Goal: Use online tool/utility: Utilize a website feature to perform a specific function

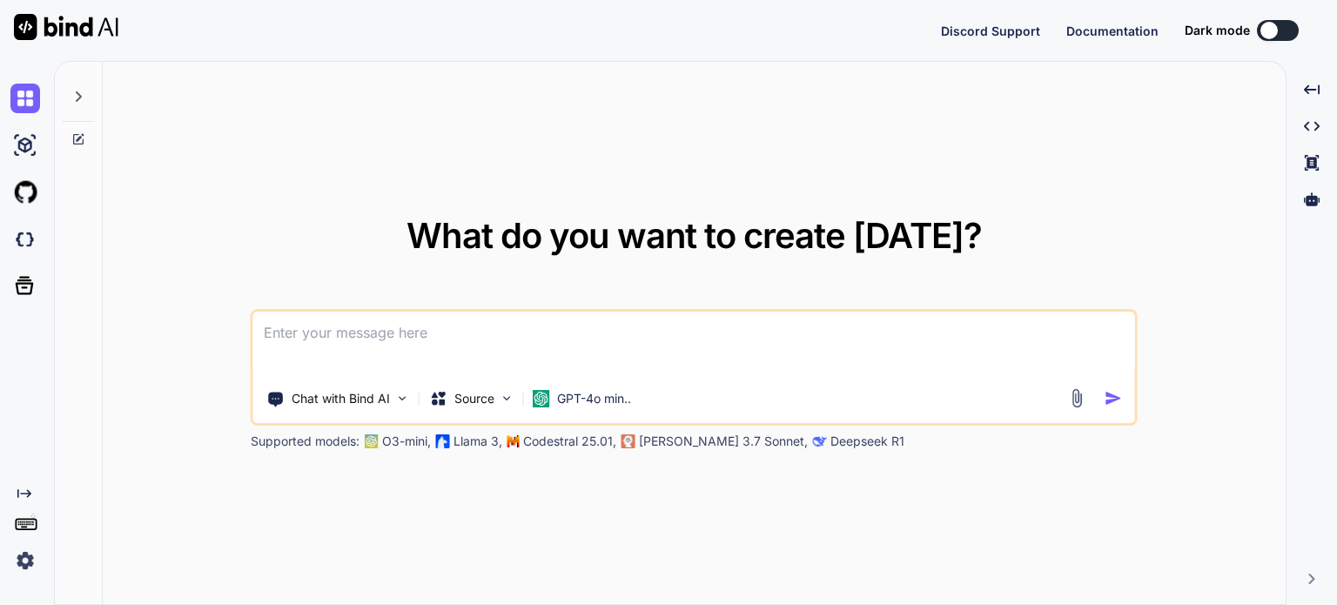
click at [24, 561] on img at bounding box center [25, 561] width 30 height 30
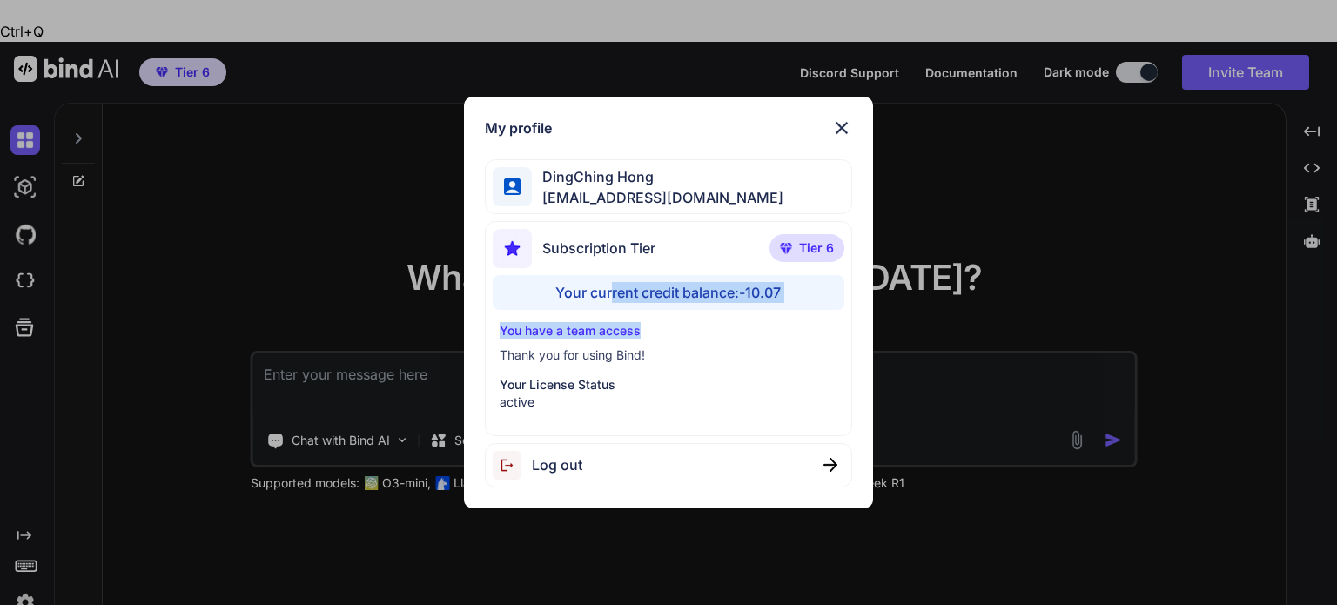
drag, startPoint x: 610, startPoint y: 299, endPoint x: 762, endPoint y: 311, distance: 152.0
click at [762, 311] on div "Subscription Tier Tier 6 Your current credit balance: -10.07 You have a team ac…" at bounding box center [668, 328] width 367 height 215
drag, startPoint x: 767, startPoint y: 342, endPoint x: 687, endPoint y: 378, distance: 87.7
click at [764, 346] on div "You have a team access Thank you for using Bind! Your License Status active" at bounding box center [668, 366] width 351 height 89
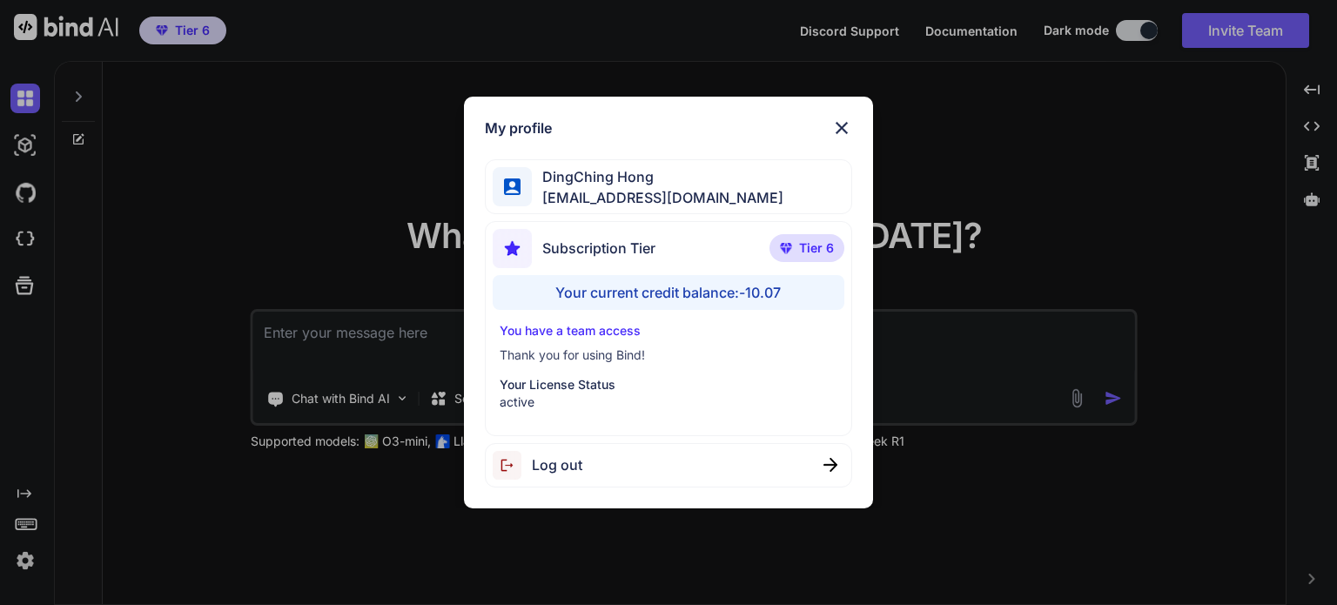
click at [157, 473] on div "My profile DingChing Hong dingching721202@gmail.com Subscription Tier Tier 6 Yo…" at bounding box center [668, 302] width 1337 height 605
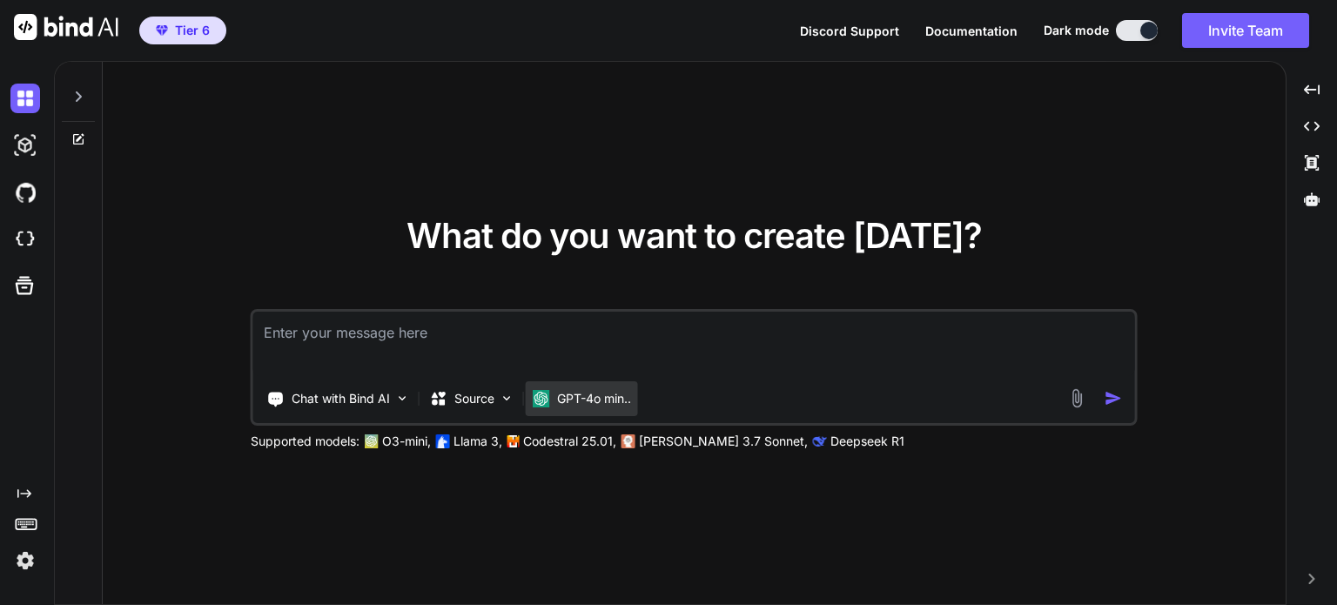
click at [609, 391] on p "GPT-4o min.." at bounding box center [594, 398] width 74 height 17
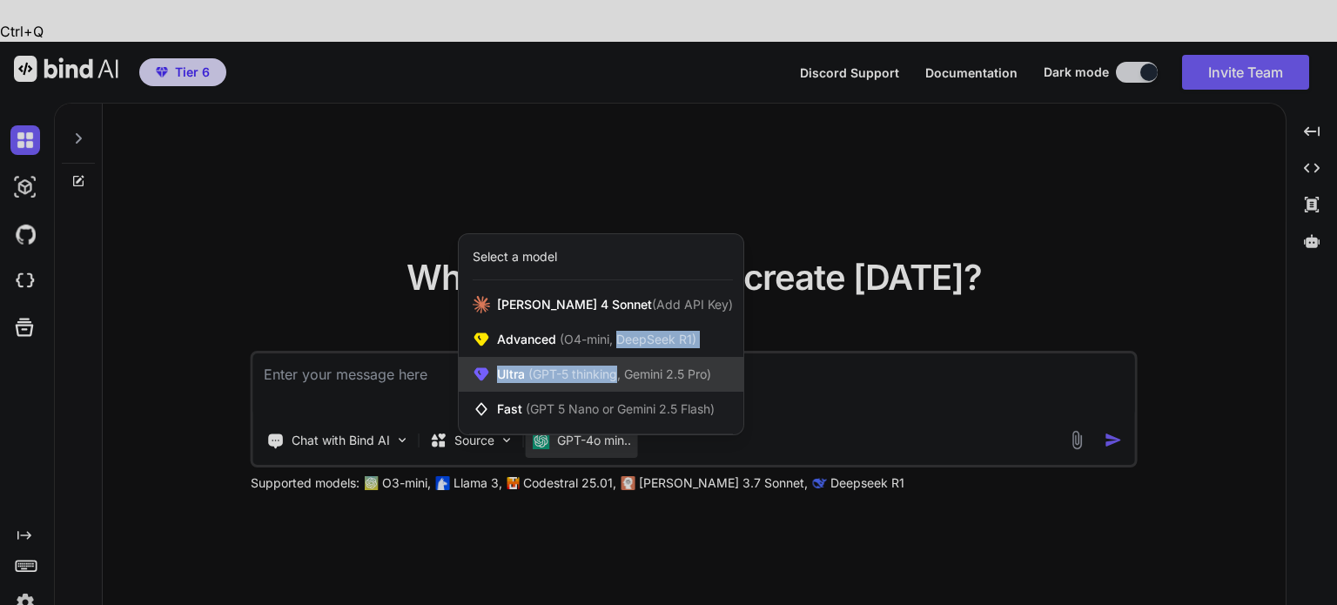
drag, startPoint x: 616, startPoint y: 312, endPoint x: 618, endPoint y: 334, distance: 22.7
click at [618, 334] on div "Claude 4 Sonnet (Add API Key) Advanced (O4-mini, DeepSeek R1) Ultra (GPT-5 thin…" at bounding box center [601, 356] width 285 height 139
click at [616, 366] on span "Ultra (GPT-5 thinking, Gemini 2.5 Pro)" at bounding box center [604, 374] width 214 height 17
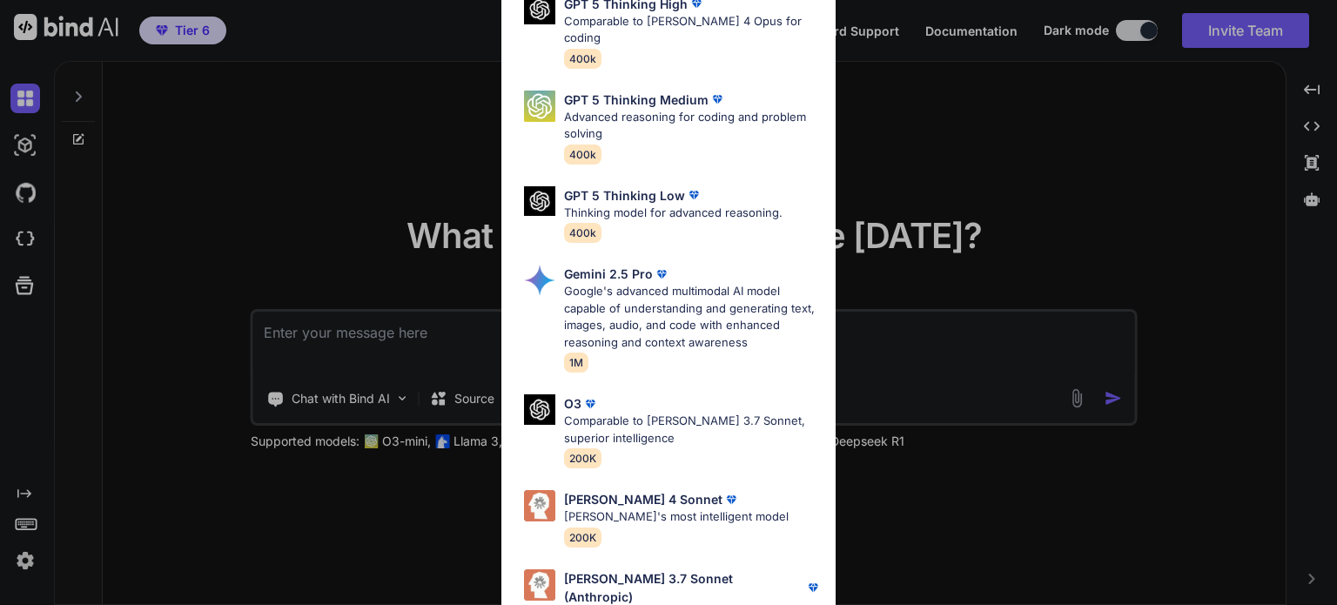
scroll to position [192, 0]
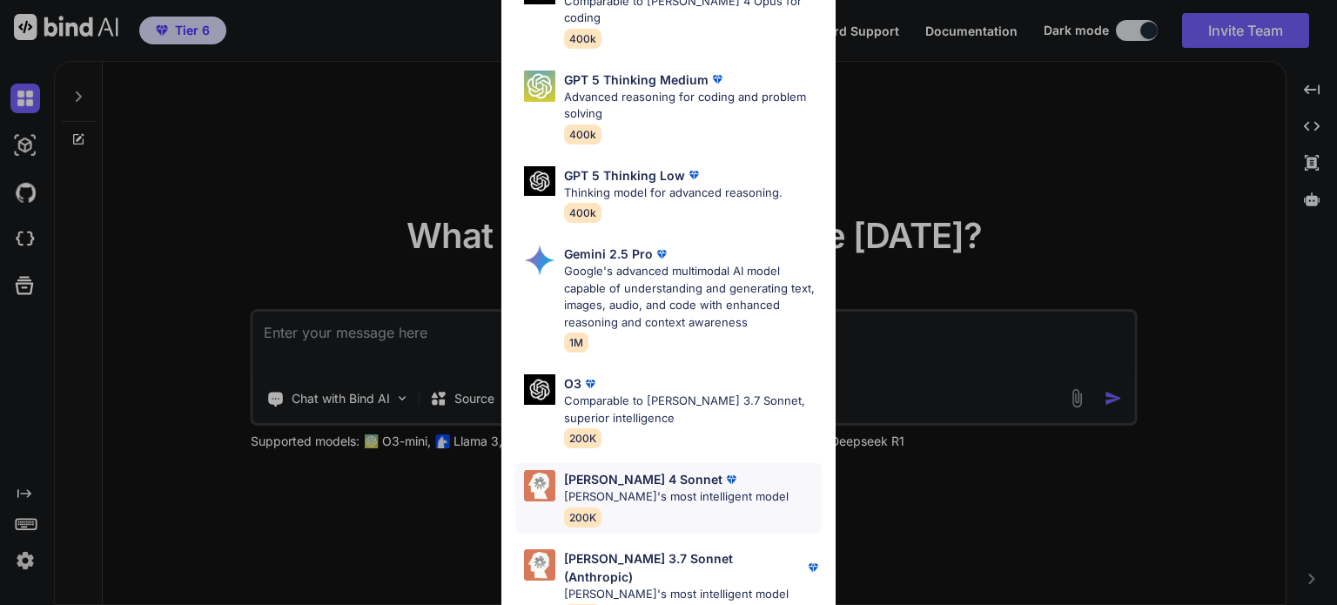
click at [599, 488] on p "Claude's most intelligent model" at bounding box center [676, 496] width 225 height 17
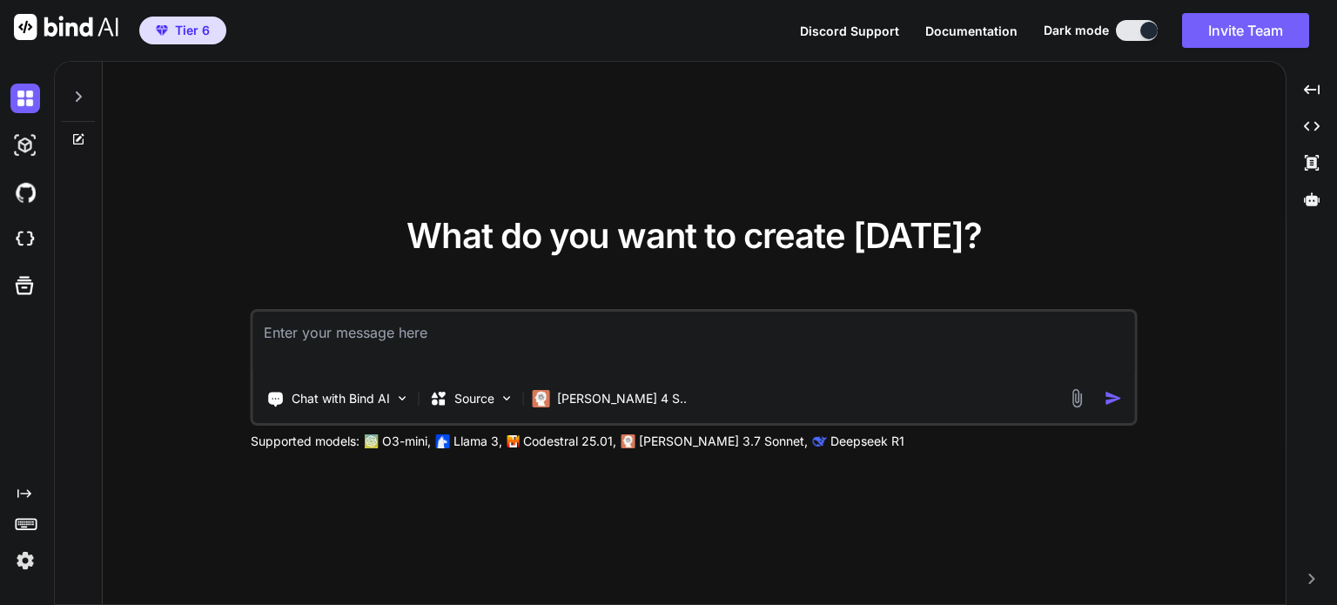
click at [394, 505] on div "What do you want to create today? Chat with Bind AI Source Claude 4 S.. Support…" at bounding box center [694, 334] width 1183 height 544
click at [24, 136] on img at bounding box center [25, 146] width 30 height 30
type textarea "x"
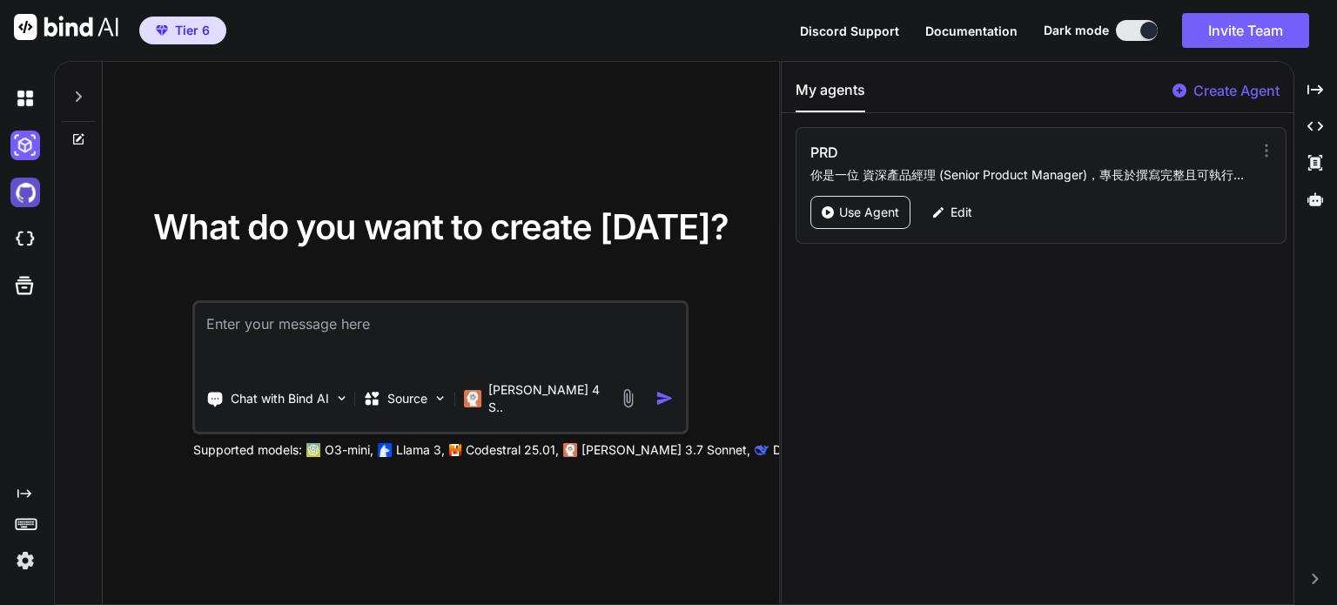
click at [37, 184] on img at bounding box center [25, 193] width 30 height 30
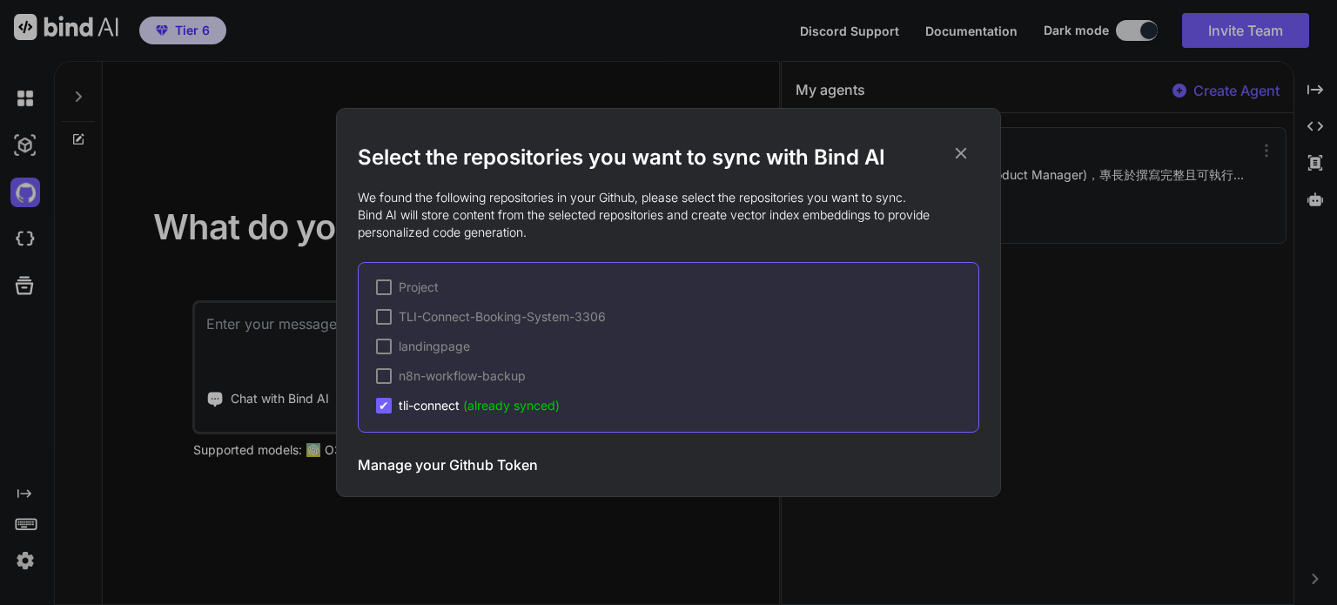
click at [403, 406] on span "tli-connect (already synced)" at bounding box center [479, 405] width 161 height 17
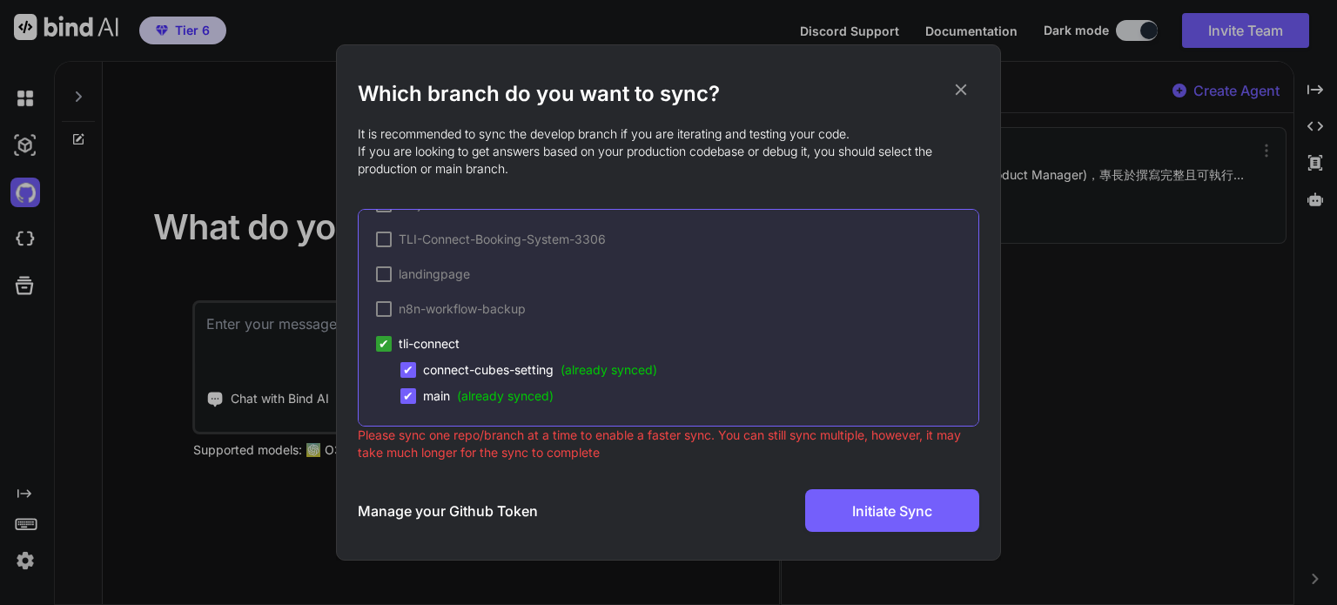
scroll to position [30, 0]
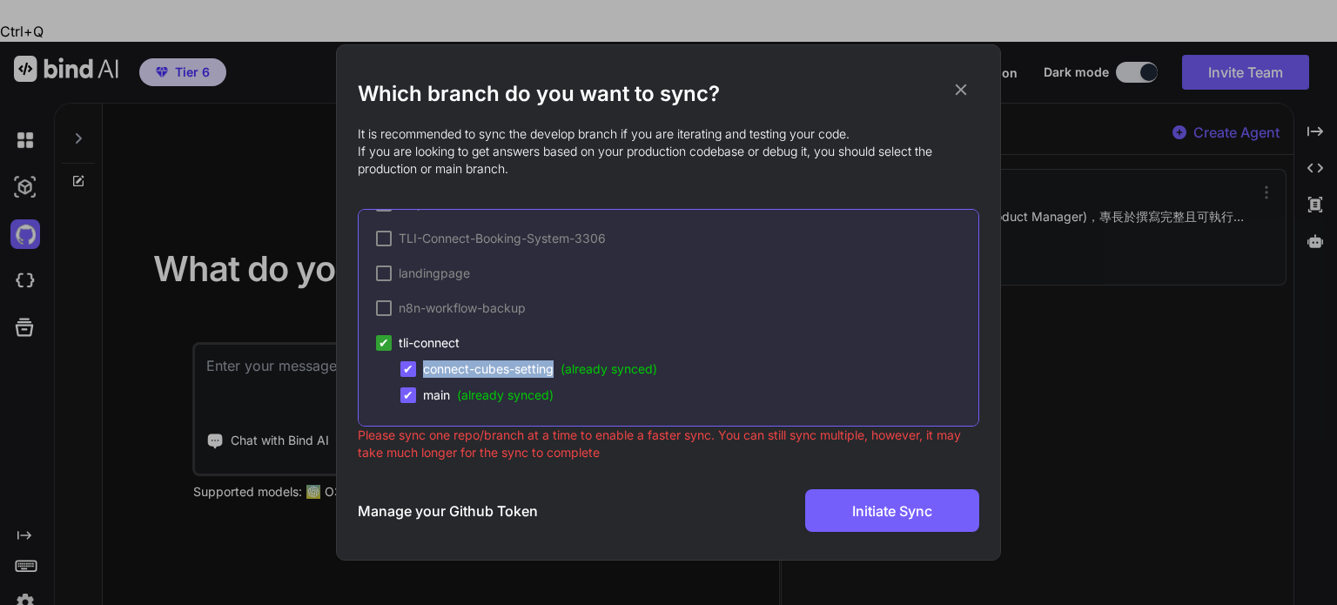
drag, startPoint x: 423, startPoint y: 367, endPoint x: 554, endPoint y: 367, distance: 130.6
click at [554, 367] on span "connect-cubes-setting (already synced)" at bounding box center [540, 368] width 234 height 17
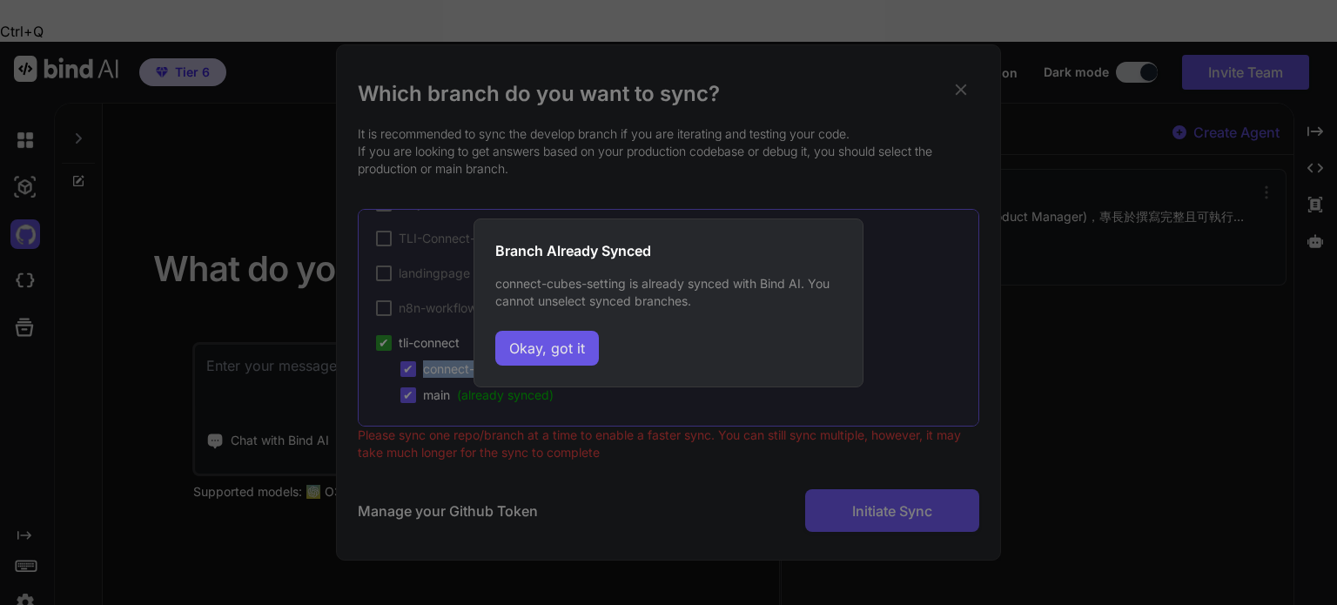
click at [568, 336] on button "Okay, got it" at bounding box center [547, 348] width 104 height 35
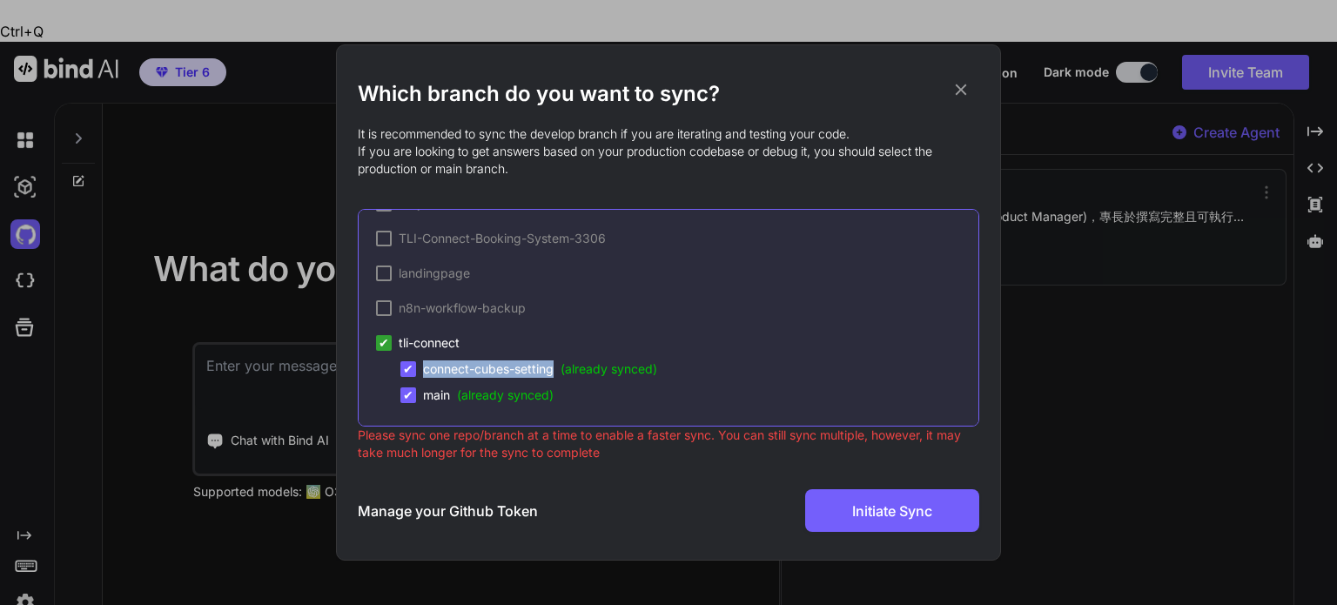
copy span "connect-cubes-setting"
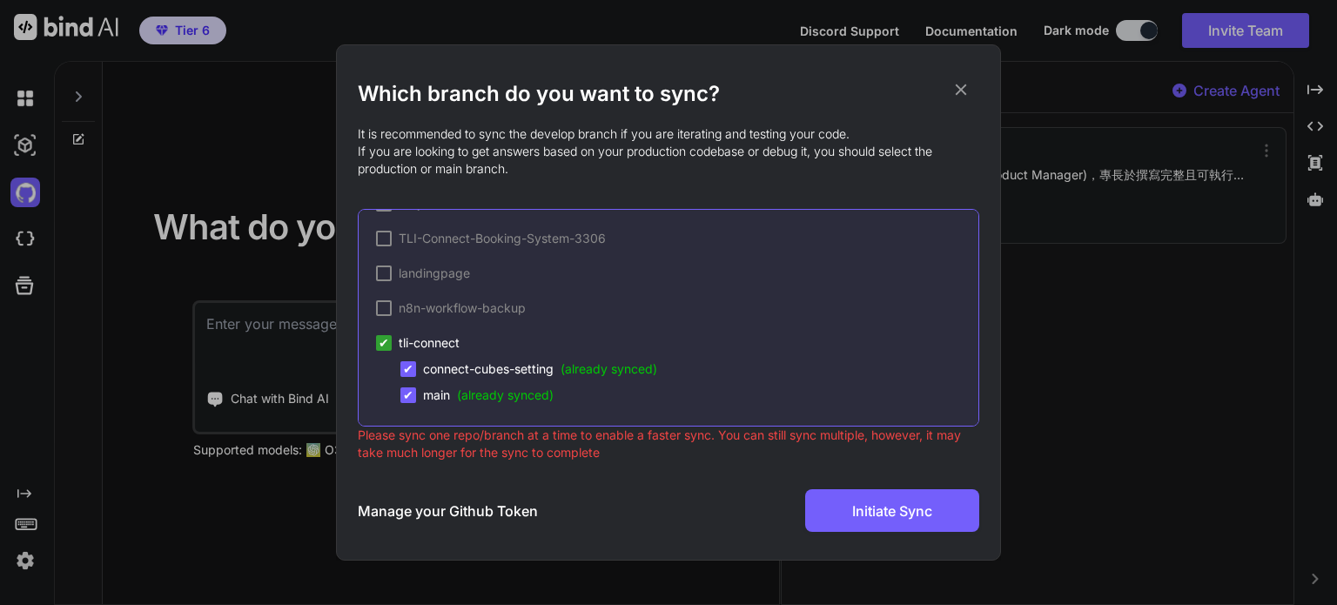
click at [964, 84] on icon at bounding box center [961, 89] width 19 height 19
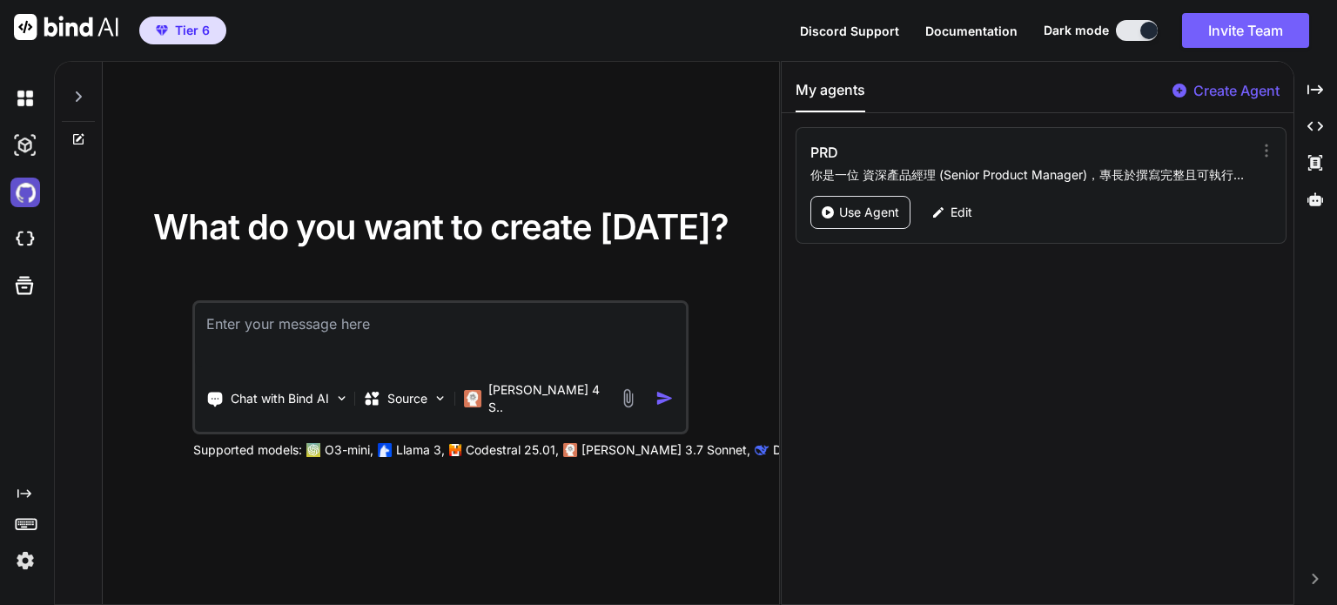
click at [31, 192] on img at bounding box center [25, 193] width 30 height 30
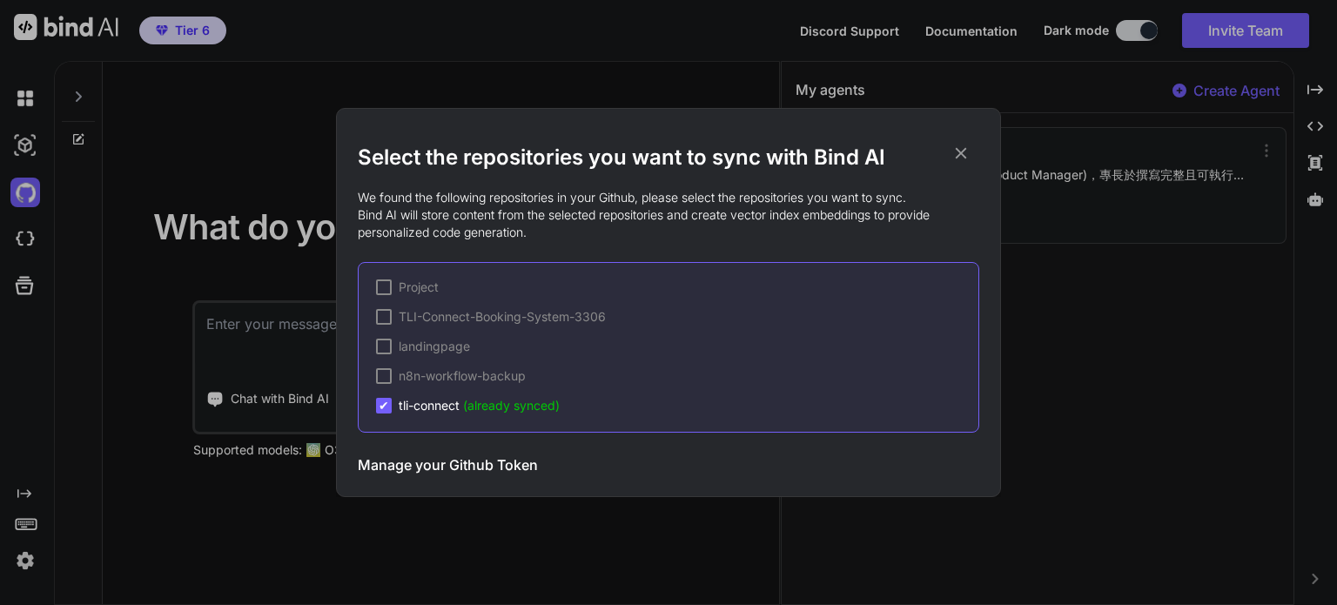
click at [387, 404] on span "✔" at bounding box center [384, 405] width 10 height 17
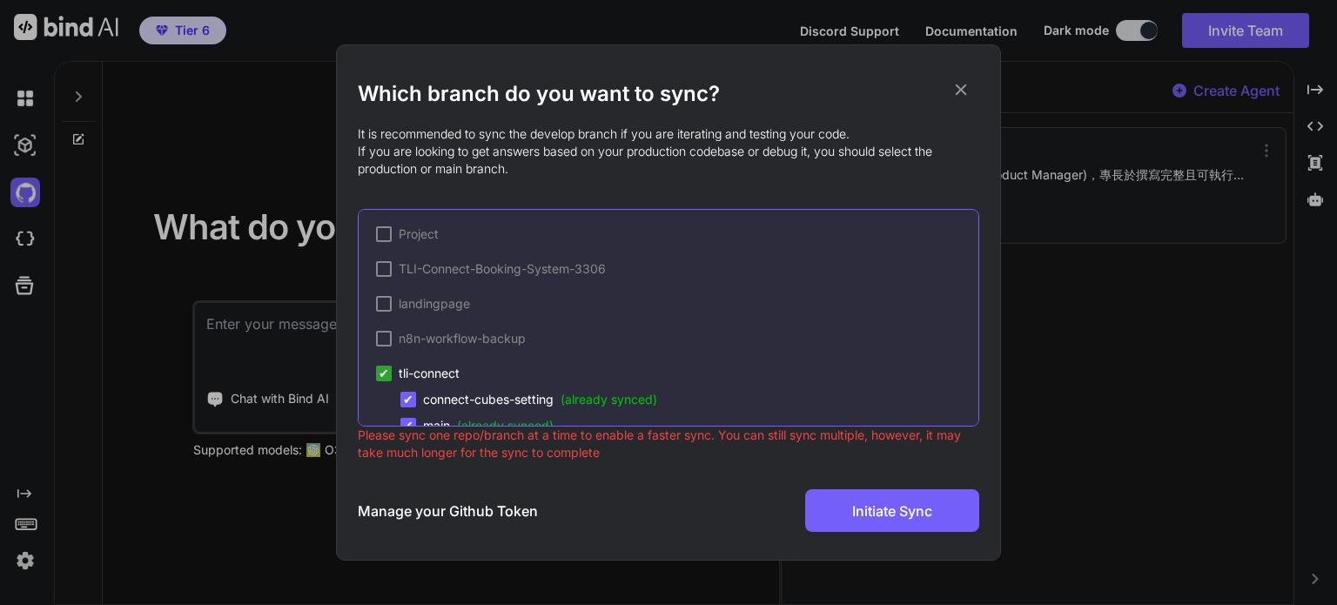
click at [387, 372] on span "✔" at bounding box center [384, 373] width 10 height 17
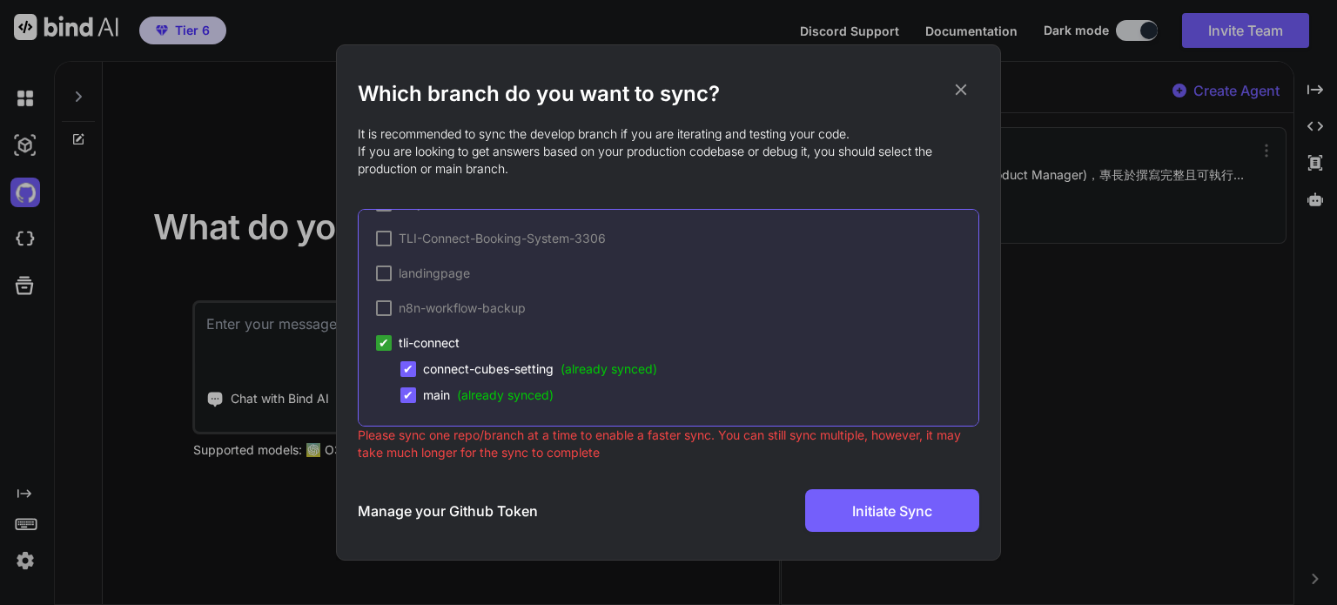
click at [407, 364] on span "✔" at bounding box center [408, 368] width 10 height 17
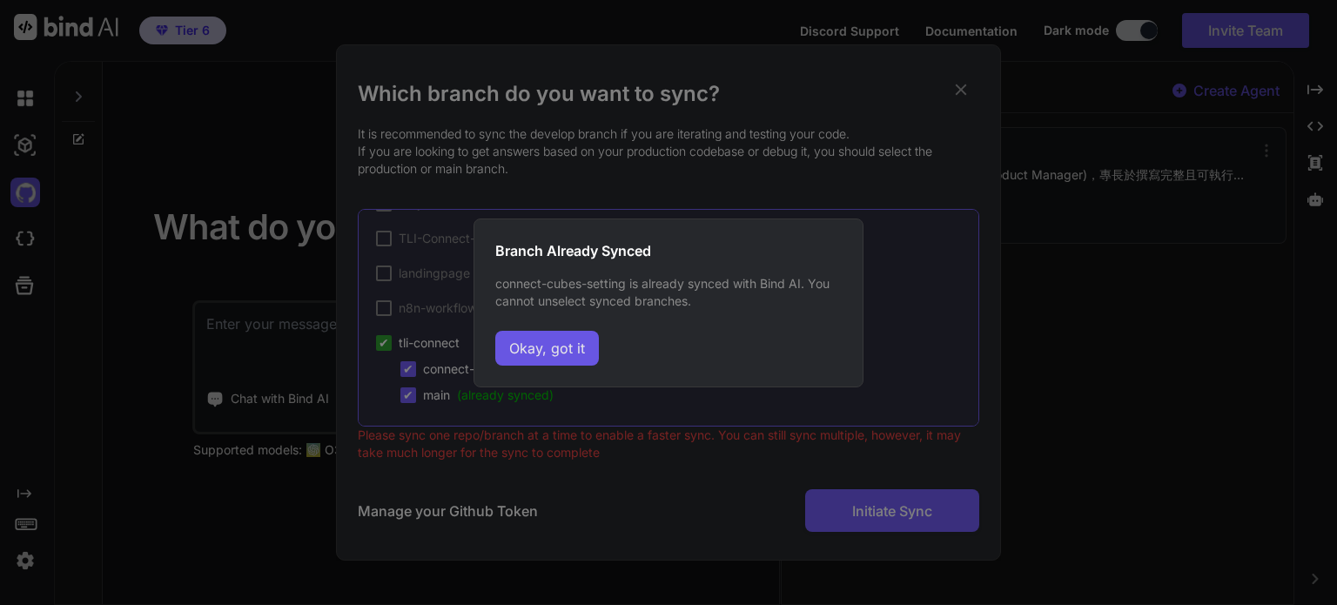
click at [525, 350] on button "Okay, got it" at bounding box center [547, 348] width 104 height 35
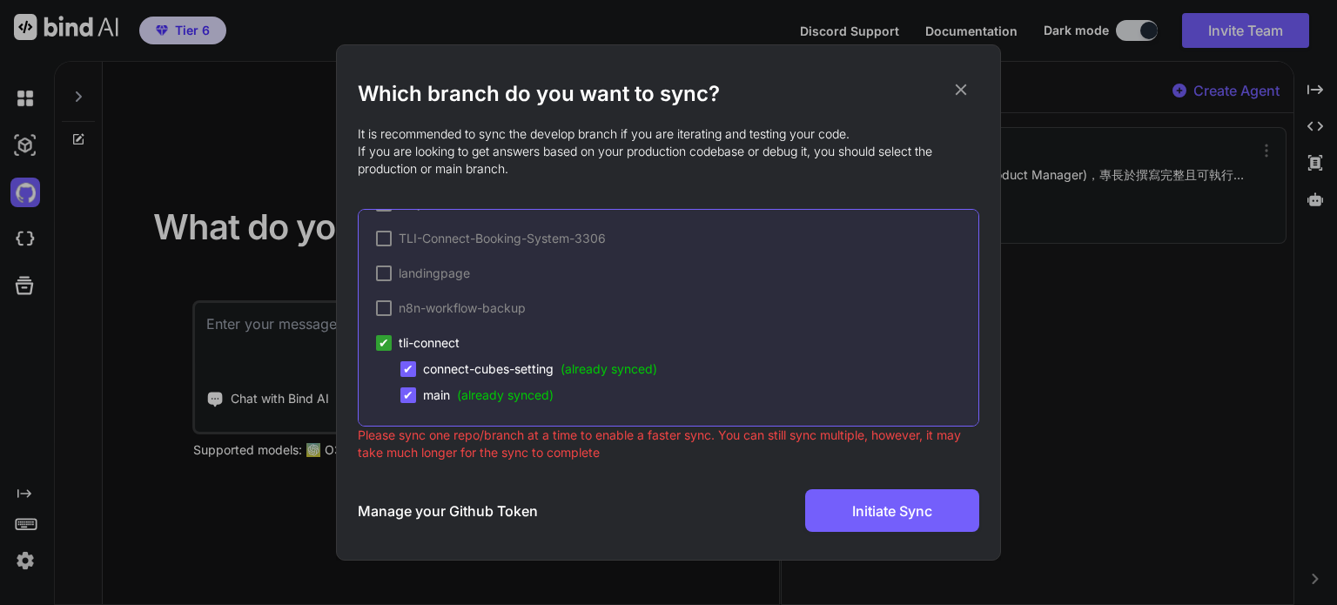
click at [521, 367] on span "connect-cubes-setting (already synced)" at bounding box center [540, 368] width 234 height 17
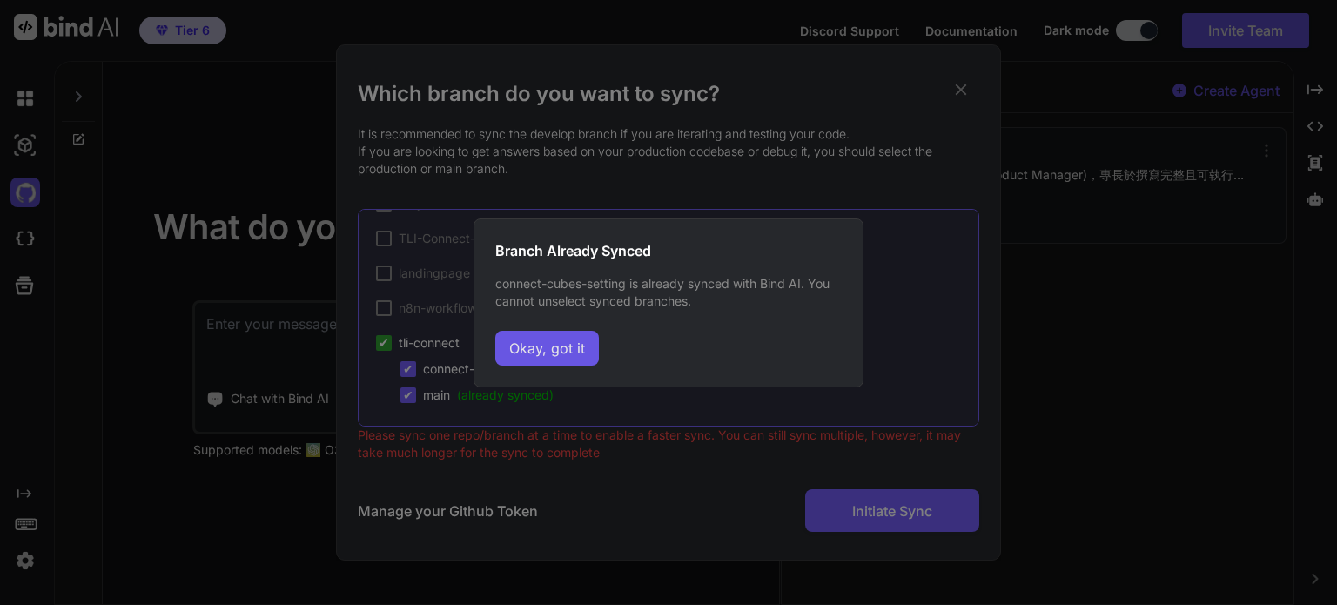
click at [544, 359] on button "Okay, got it" at bounding box center [547, 348] width 104 height 35
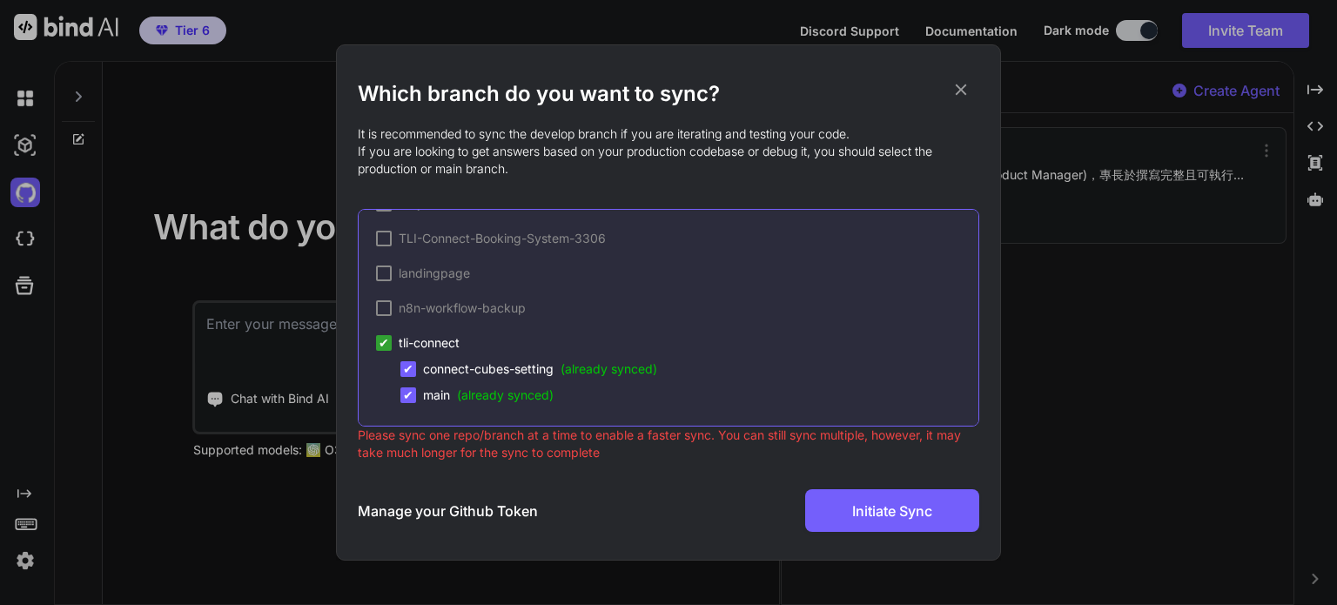
click at [529, 393] on span "(already synced)" at bounding box center [505, 394] width 97 height 15
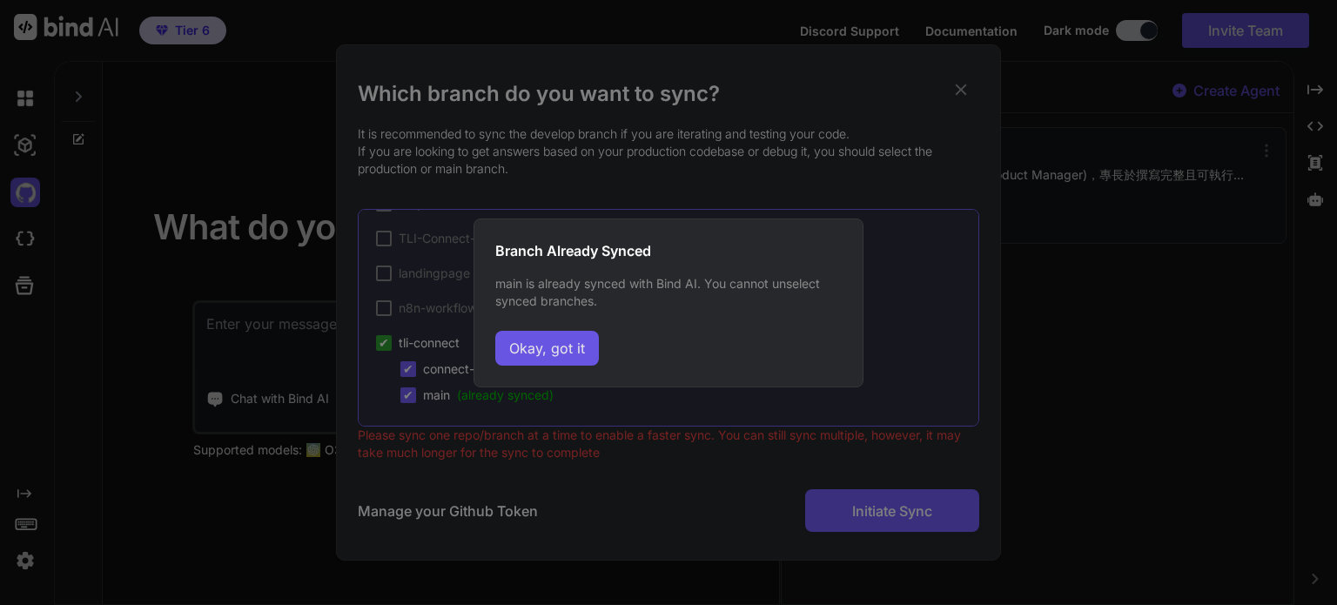
click at [547, 355] on button "Okay, got it" at bounding box center [547, 348] width 104 height 35
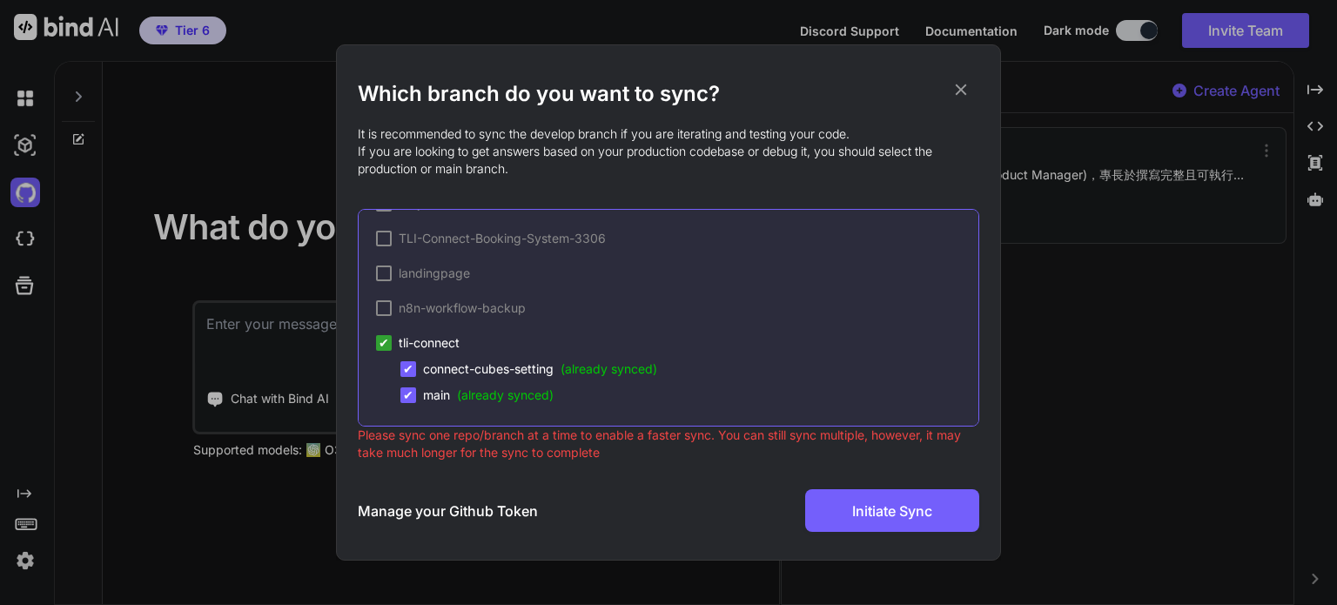
click at [968, 90] on icon at bounding box center [961, 89] width 19 height 19
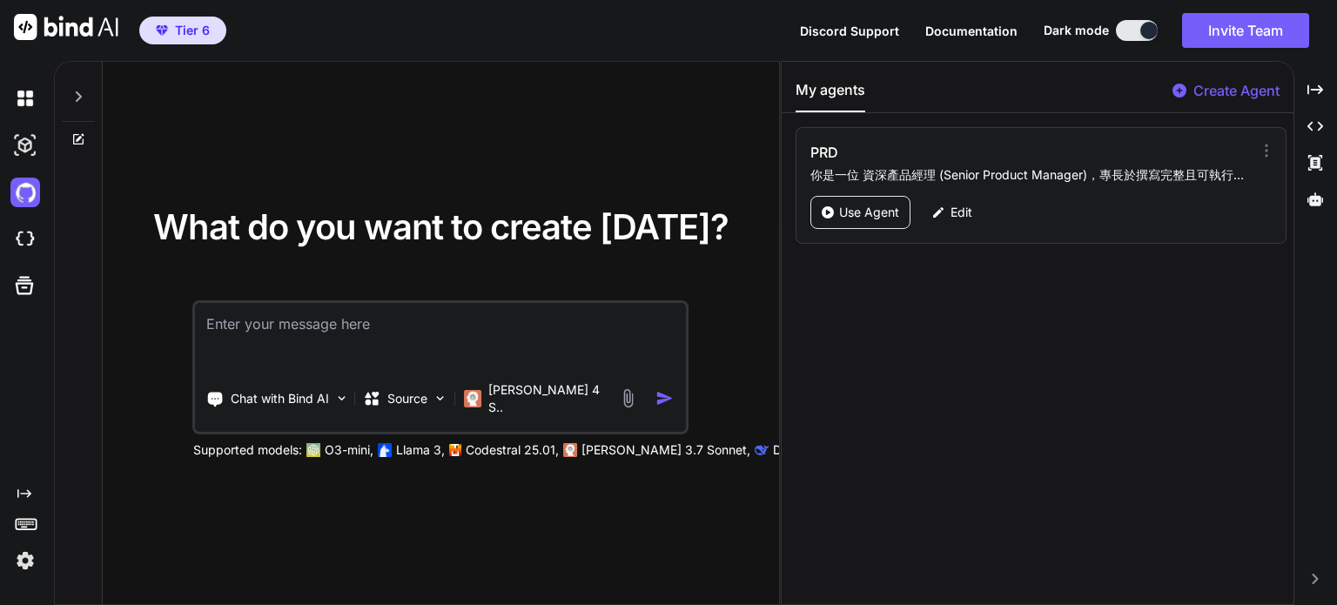
click at [34, 255] on div at bounding box center [28, 239] width 37 height 47
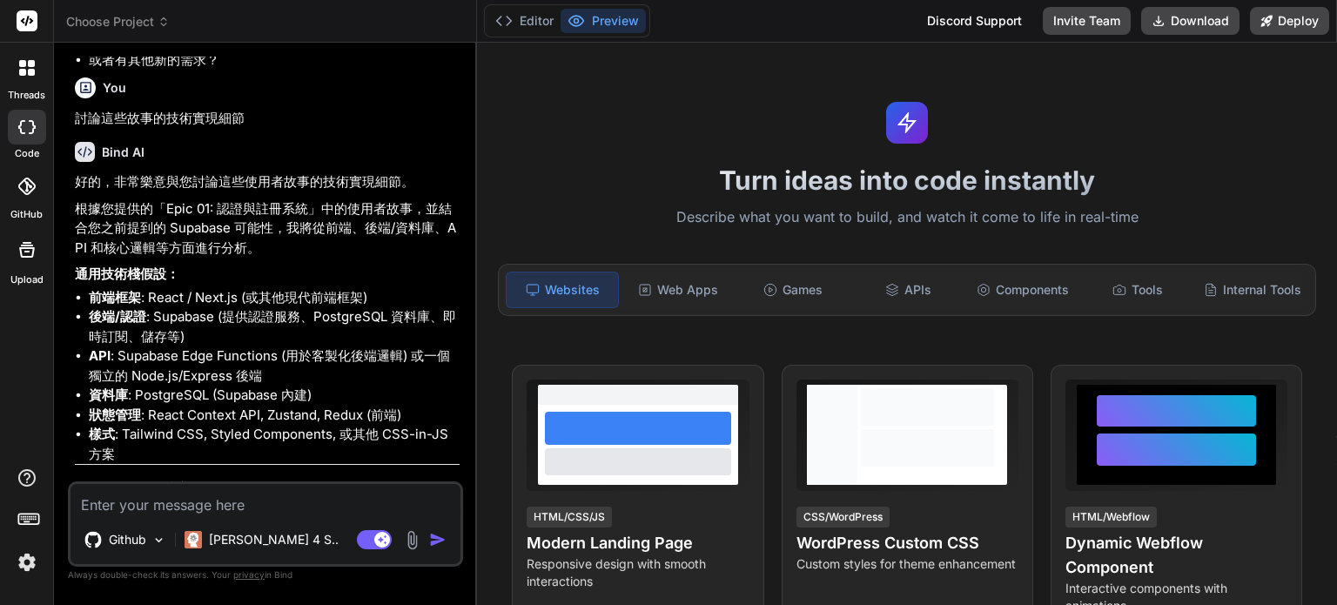
scroll to position [3142, 0]
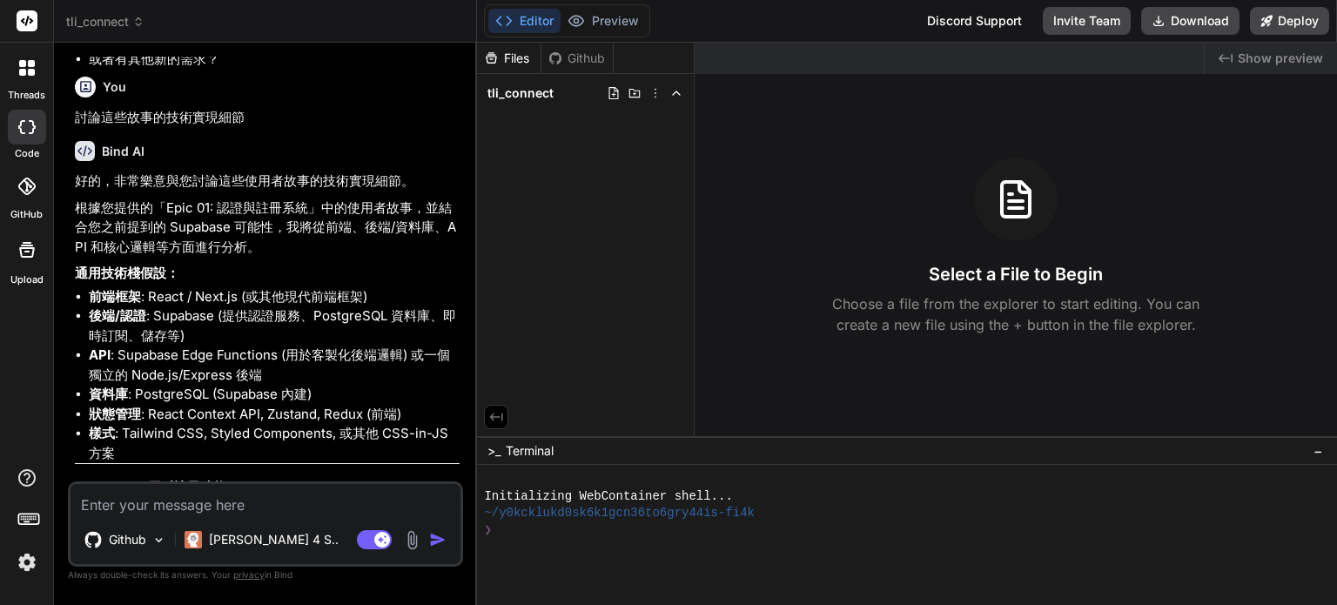
type textarea "x"
